Goal: Task Accomplishment & Management: Complete application form

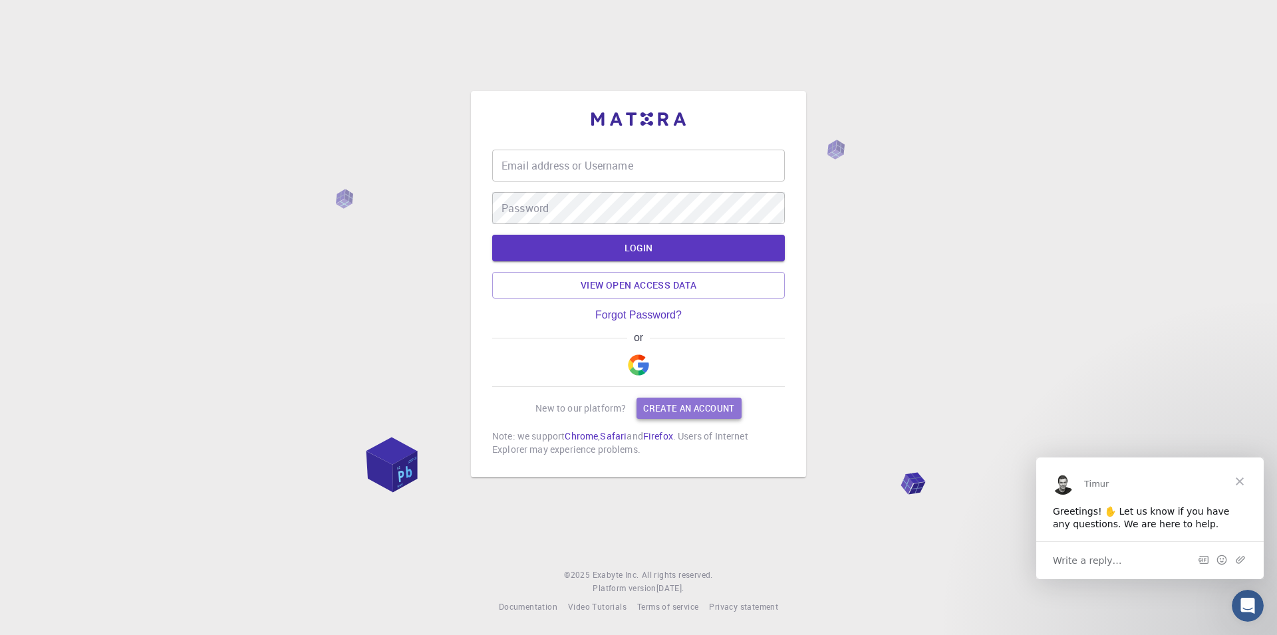
click at [663, 410] on link "Create an account" at bounding box center [688, 408] width 104 height 21
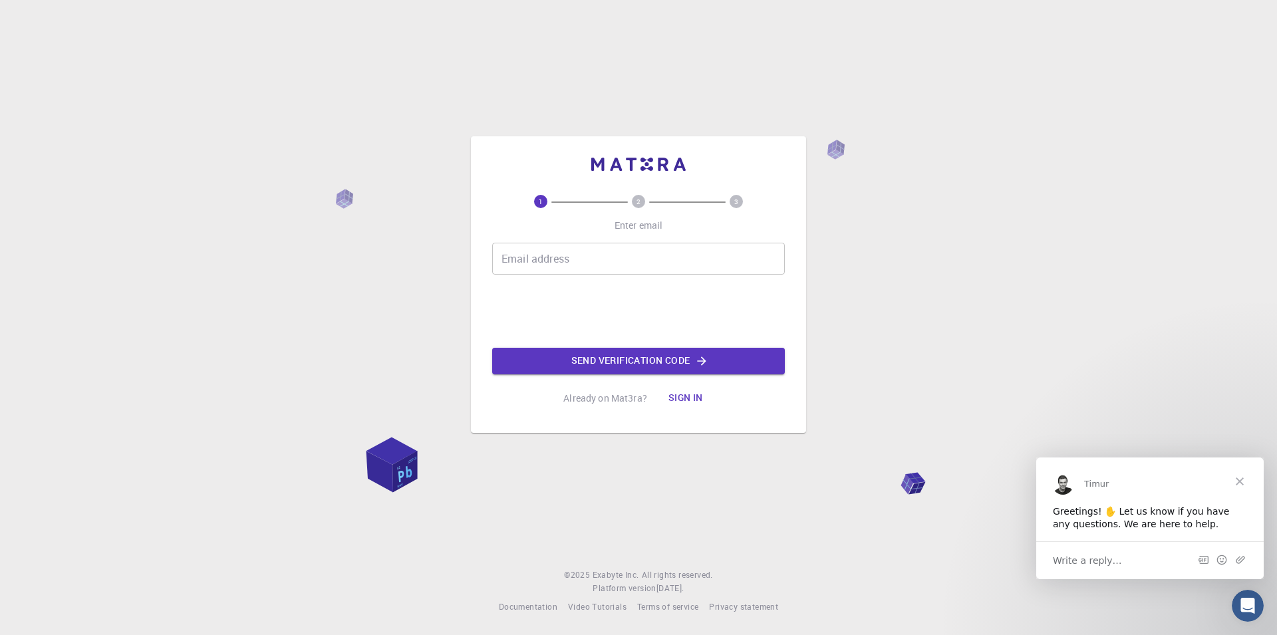
click at [538, 265] on input "Email address" at bounding box center [638, 259] width 293 height 32
type input "[PERSON_NAME][EMAIL_ADDRESS][DOMAIN_NAME]"
click at [588, 356] on button "Send verification code" at bounding box center [638, 361] width 293 height 27
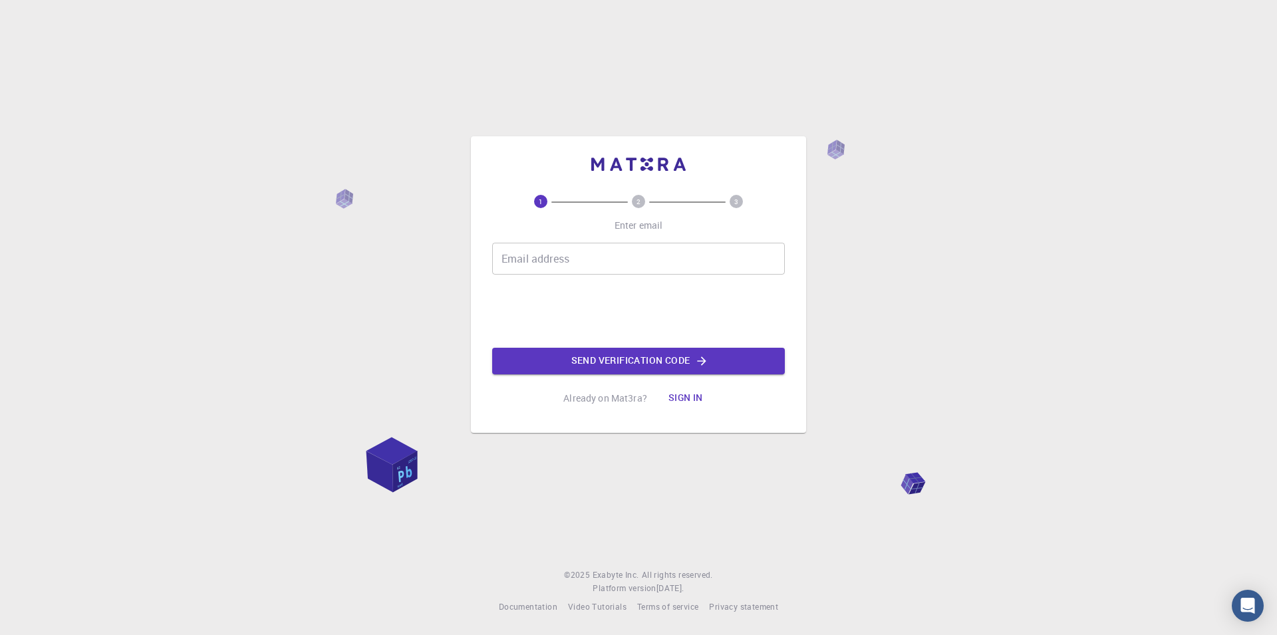
click at [576, 255] on input "Email address" at bounding box center [638, 259] width 293 height 32
type input "[PERSON_NAME][EMAIL_ADDRESS][DOMAIN_NAME]"
click at [632, 362] on button "Send verification code" at bounding box center [638, 361] width 293 height 27
